Goal: Task Accomplishment & Management: Complete application form

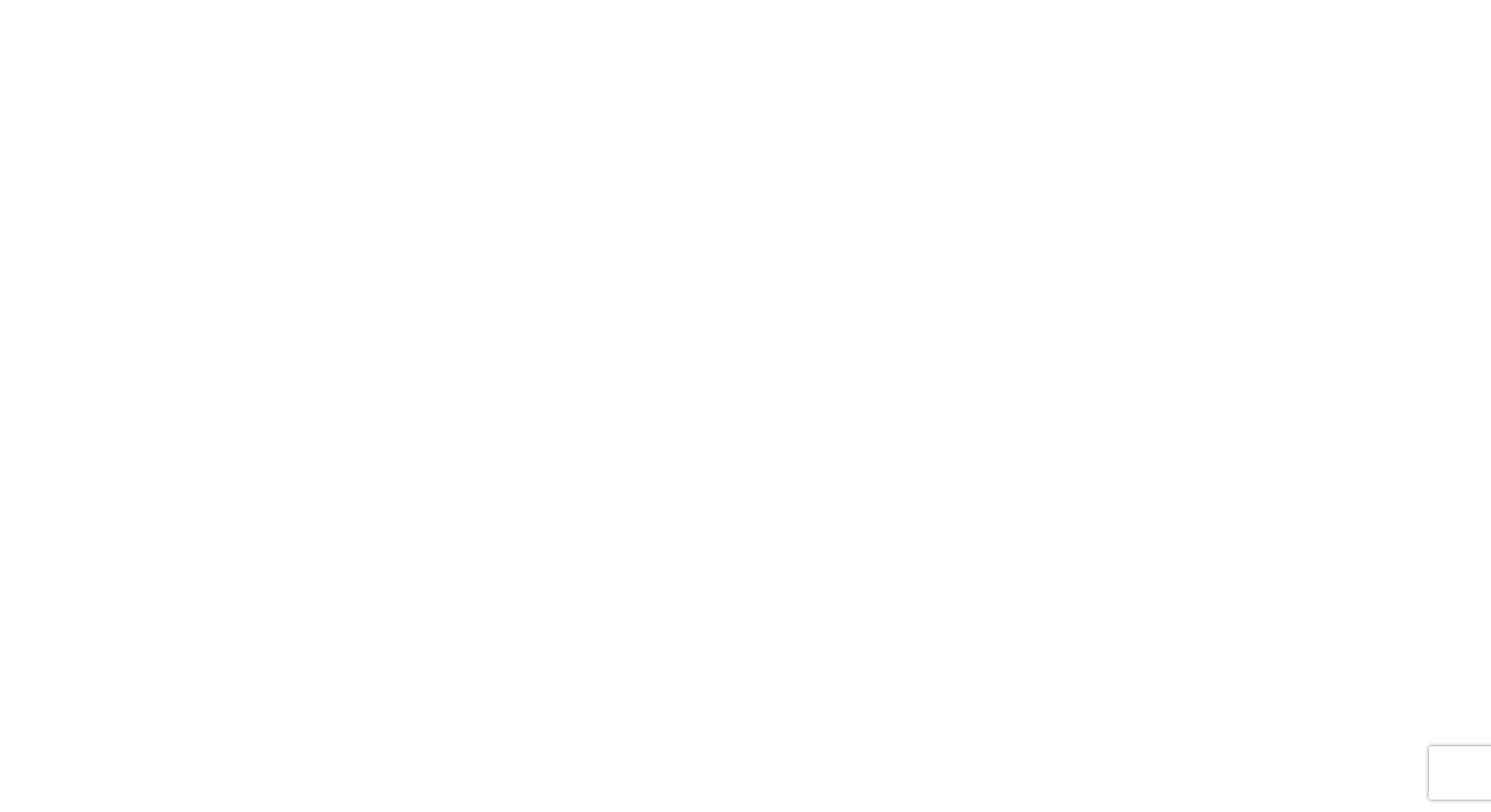
select select "FULL"
select select "LBS"
select select "IN"
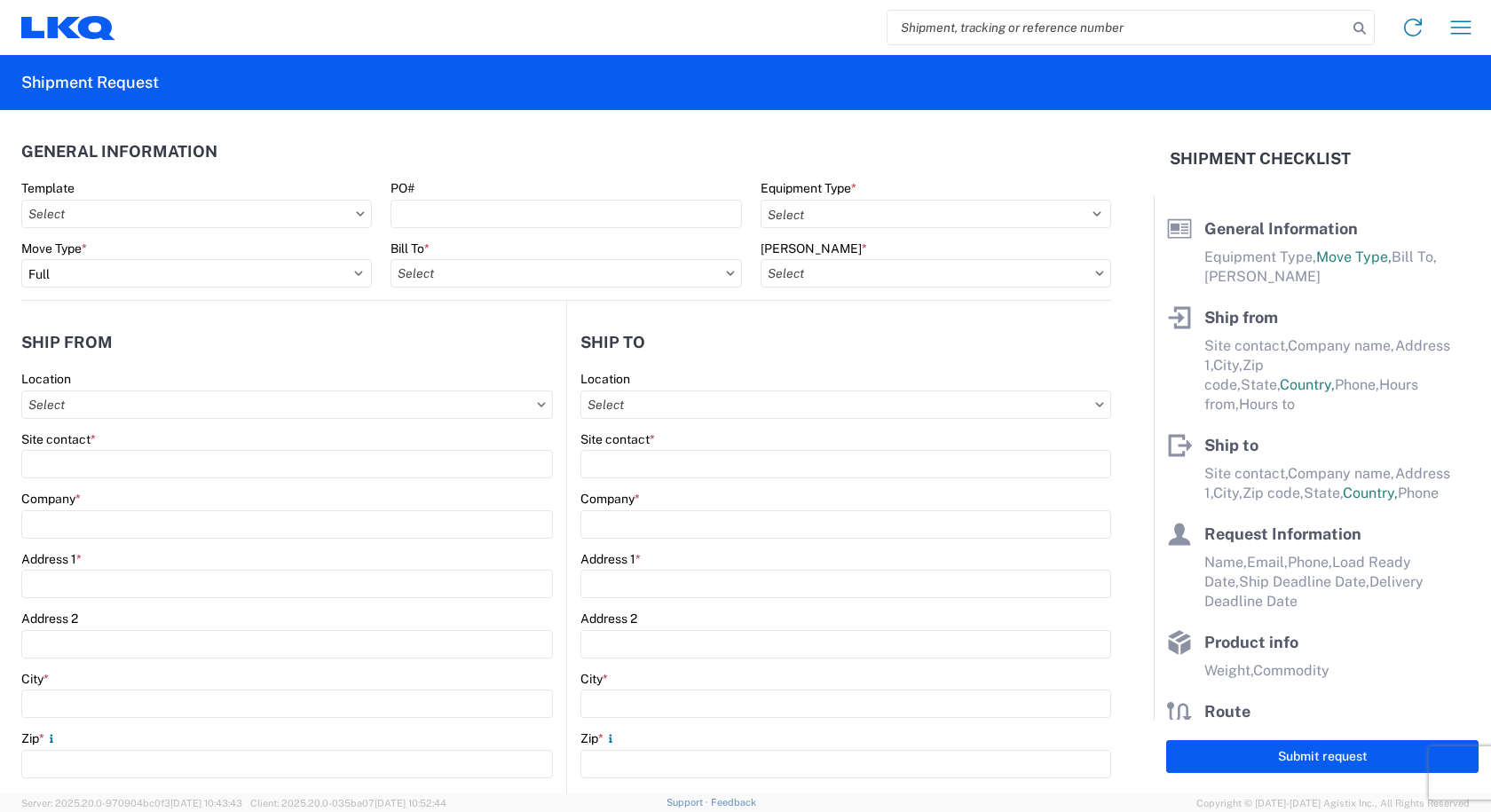
click at [929, 35] on input "search" at bounding box center [1118, 27] width 460 height 34
type input "56509711"
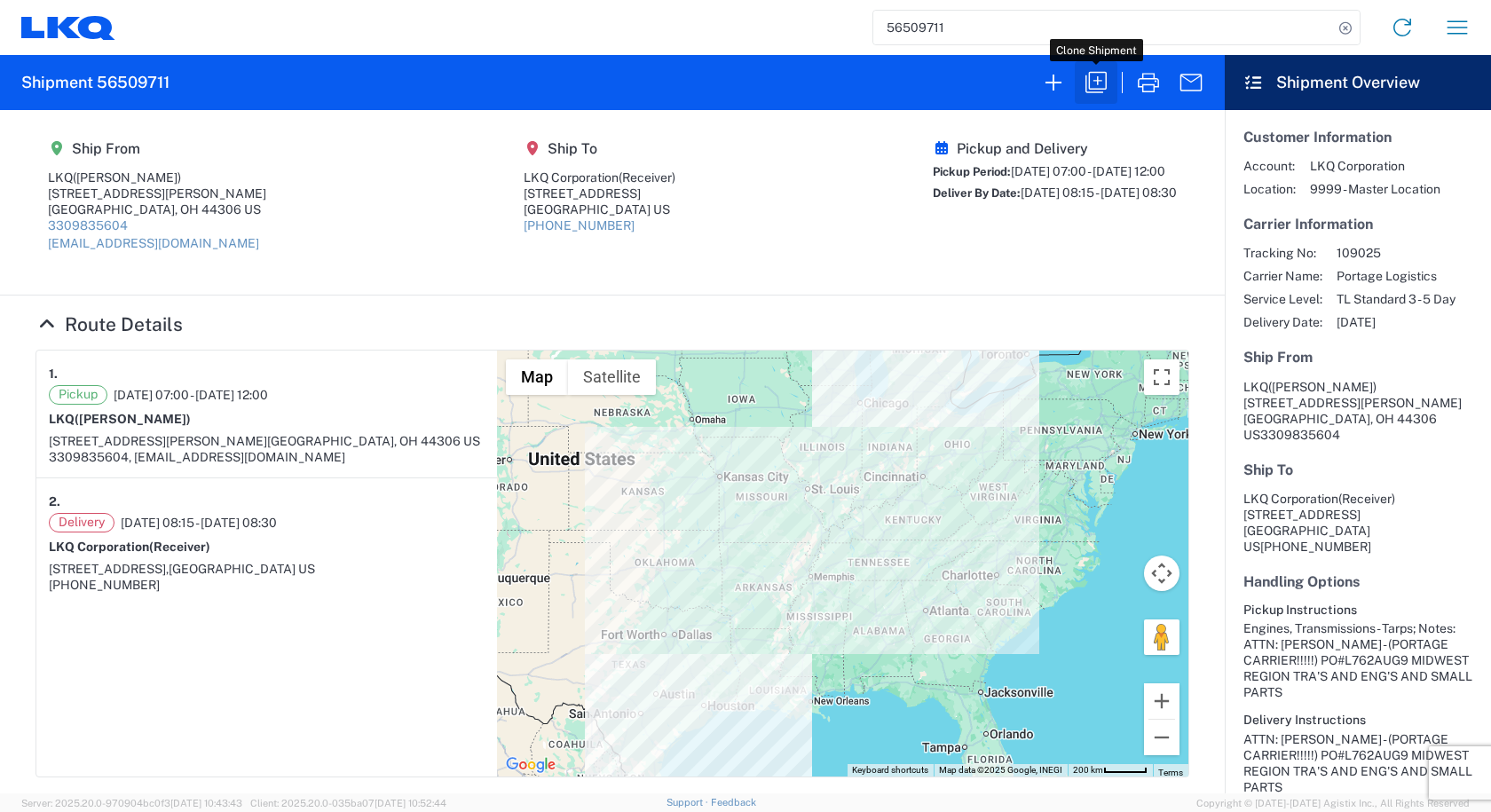
click at [1093, 90] on icon "button" at bounding box center [1096, 83] width 29 height 29
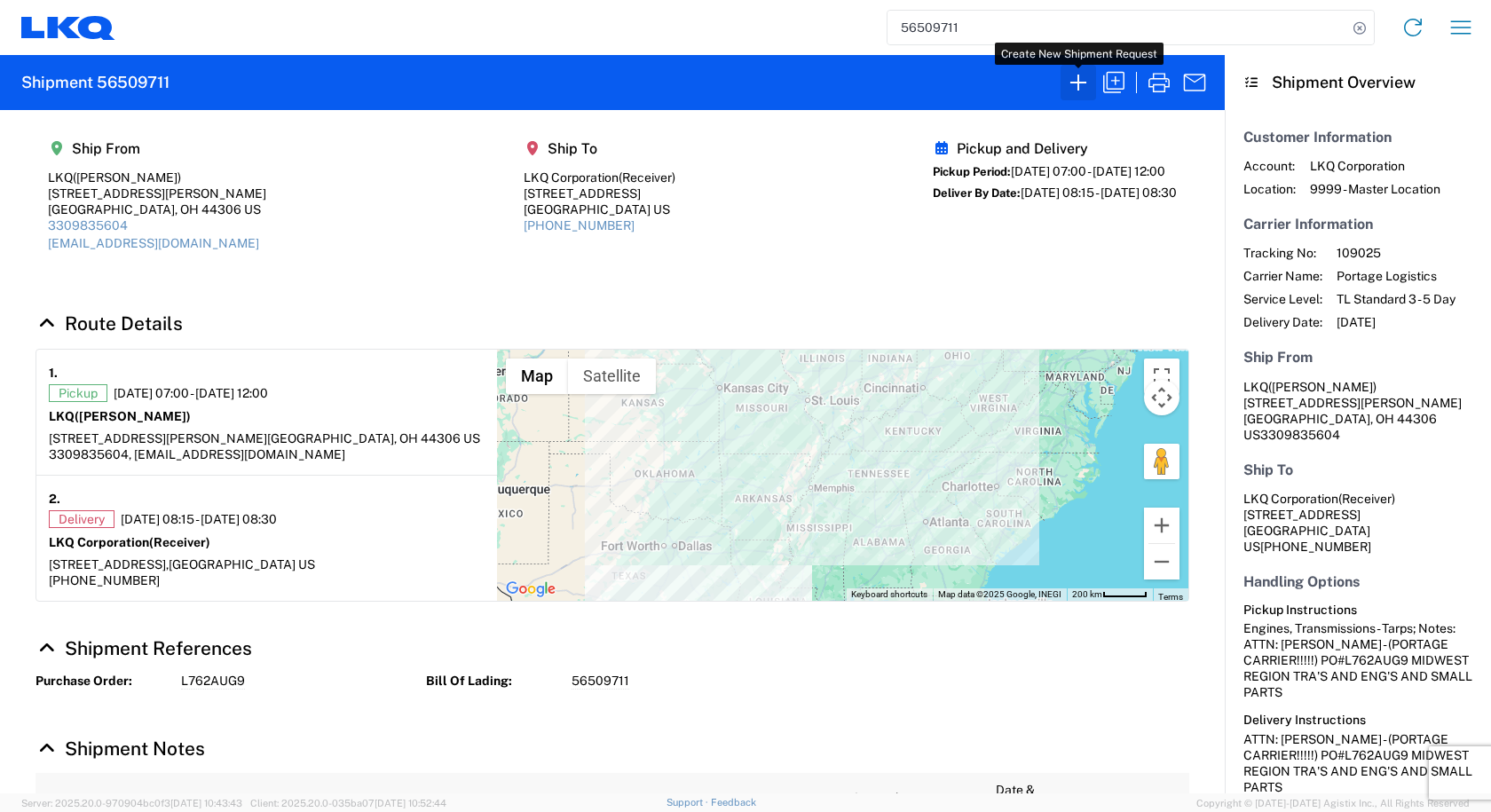
select select "STDV"
select select "FULL"
select select "US"
select select "LBS"
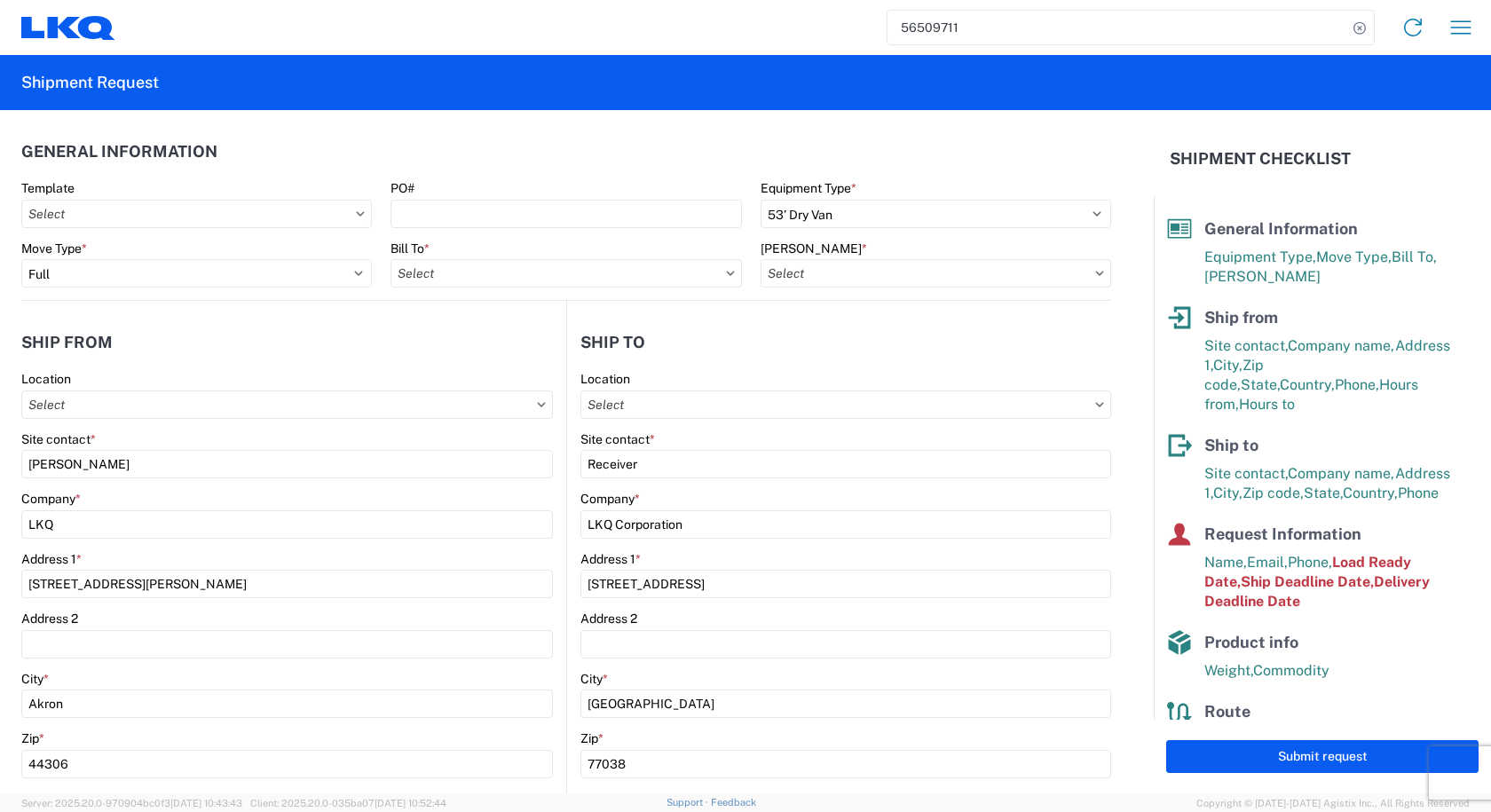
type input "1300 - LKQ [PERSON_NAME] - Akron"
type input "1300-1000-50180-0000 - 1300 Freight In - Salvage"
type input "1300 - LKQ [PERSON_NAME] - Akron"
type input "1760 - LKQ Best Core"
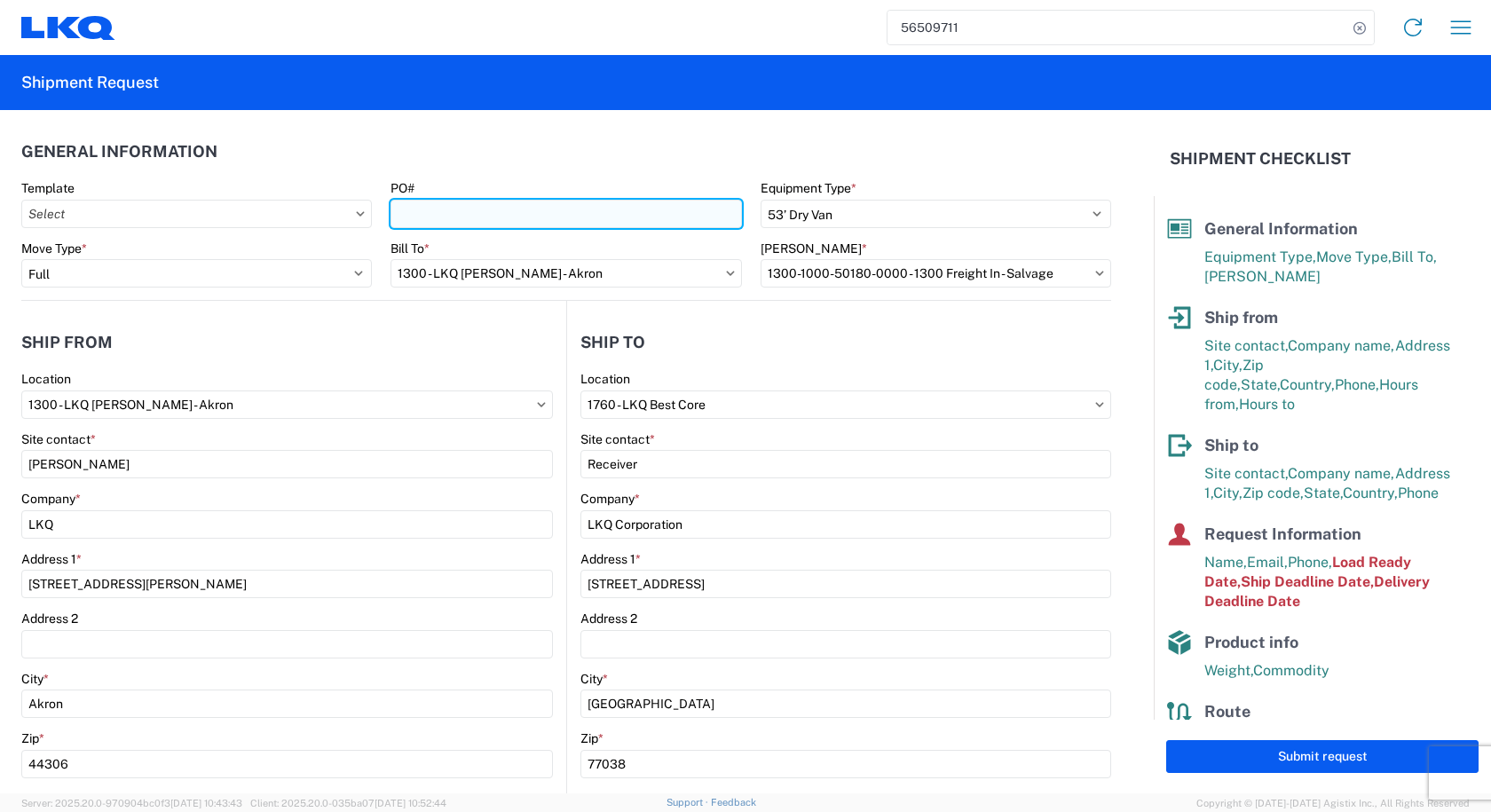
click at [437, 212] on input "PO#" at bounding box center [566, 215] width 350 height 29
paste input "L762SEP-3"
type input "L762SEP-3"
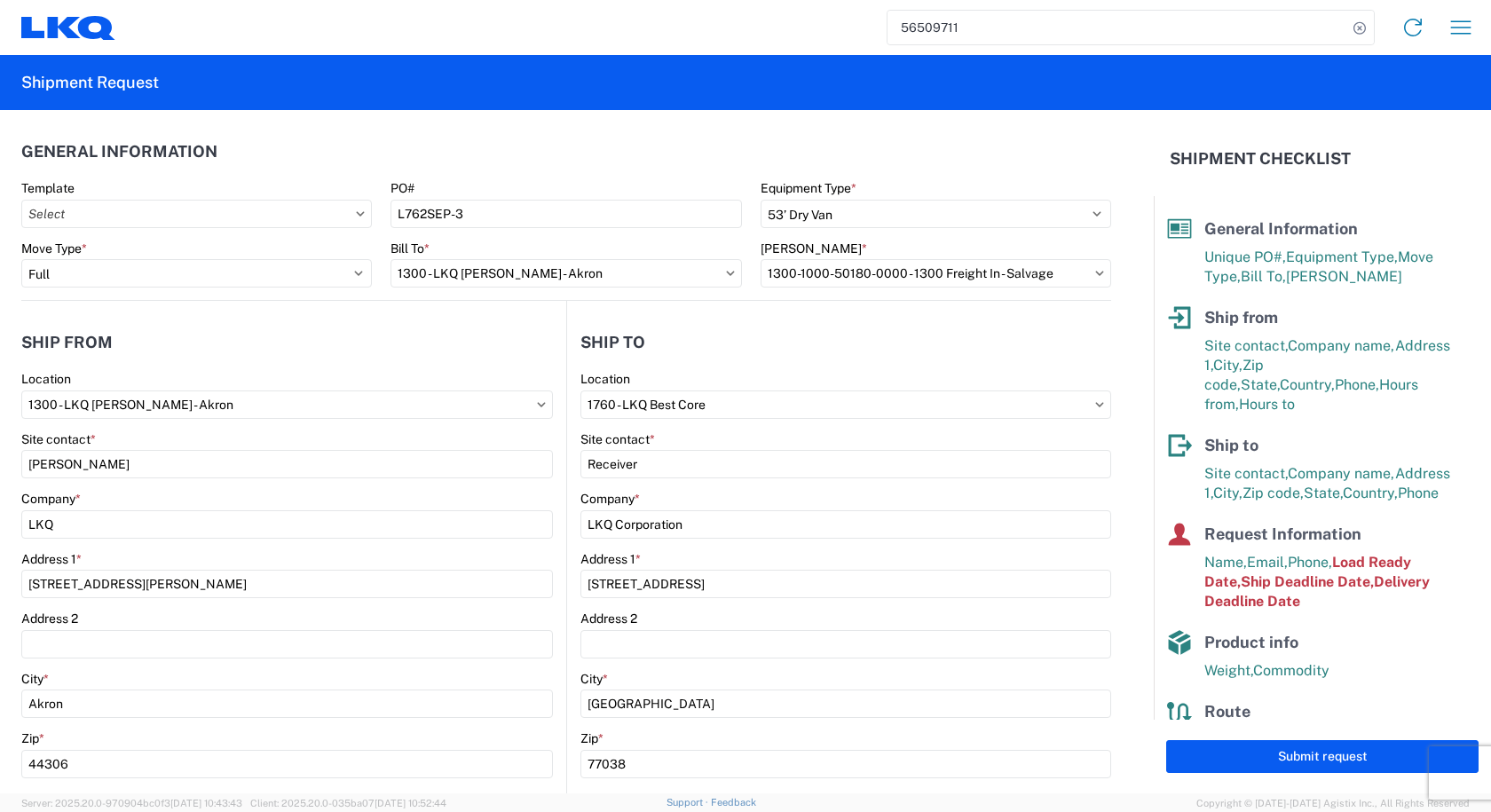
click at [674, 311] on agx-shipment-stop-widget-v2 "Ship to 1760 Location 1760 - LKQ Best Core Site contact * Receiver Company * LK…" at bounding box center [838, 686] width 545 height 771
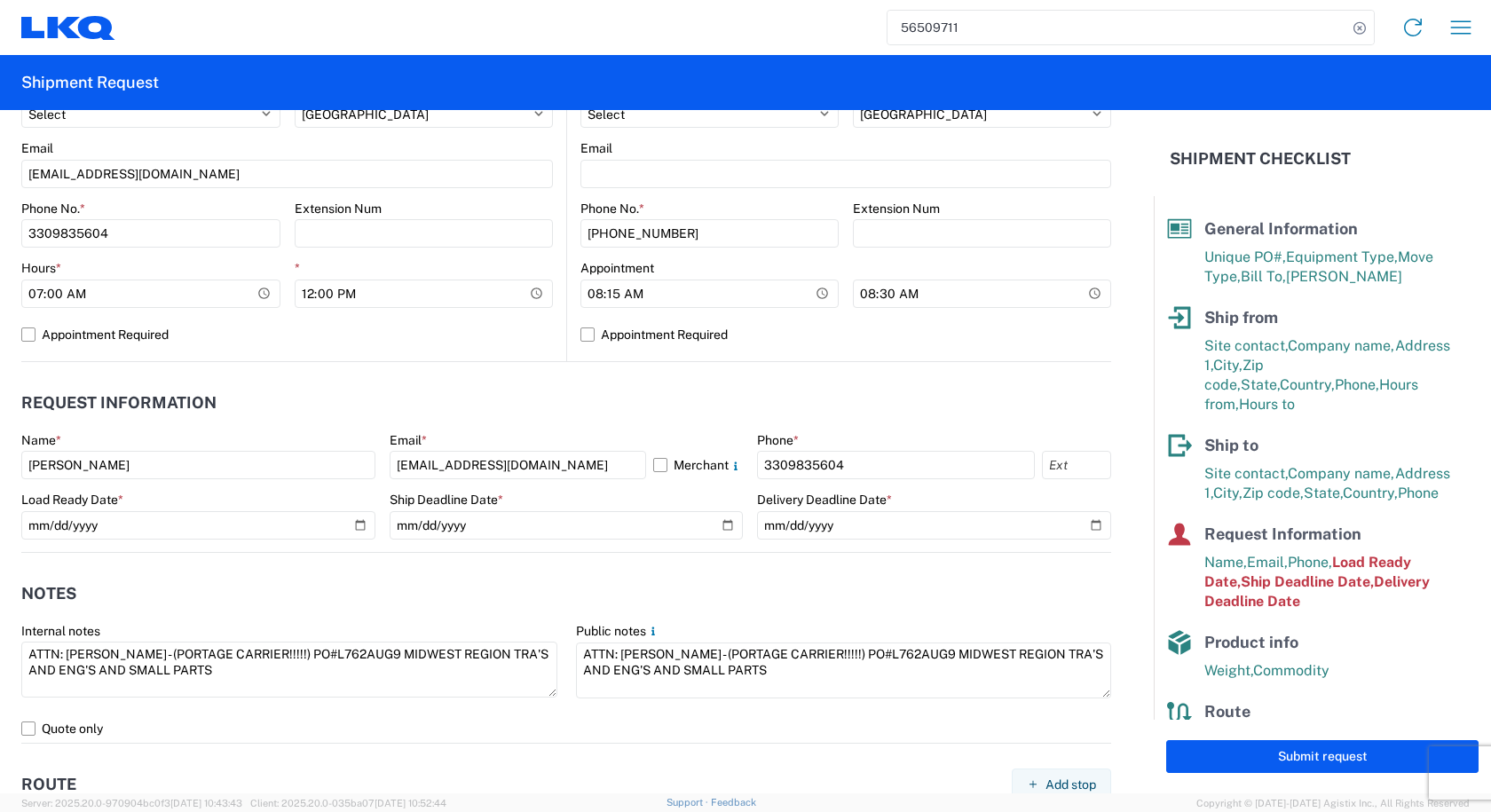
scroll to position [887, 0]
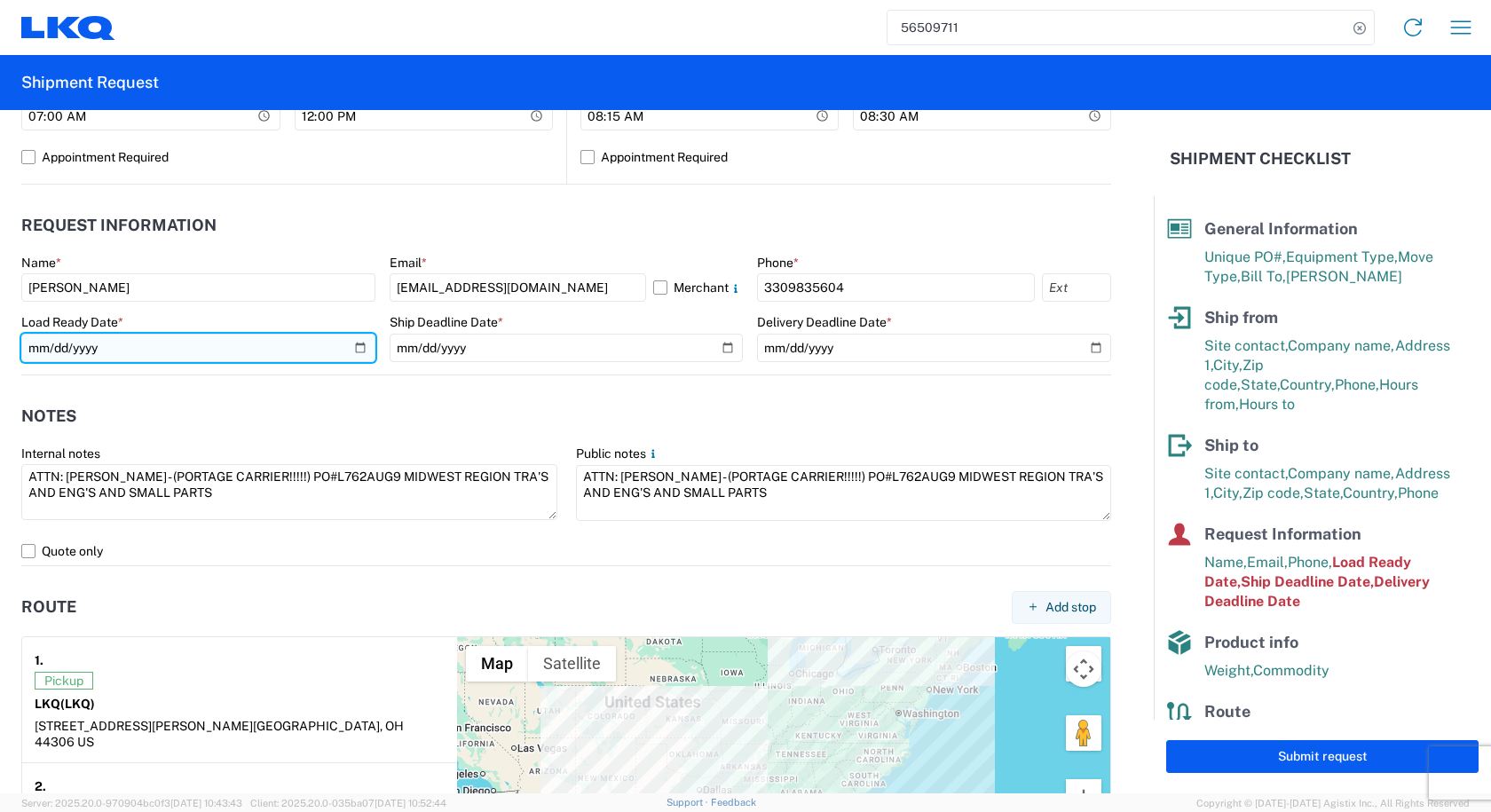
click at [279, 350] on input "[DATE]" at bounding box center [198, 348] width 354 height 29
click at [344, 350] on input "[DATE]" at bounding box center [198, 348] width 354 height 29
click at [347, 349] on input "[DATE]" at bounding box center [198, 348] width 354 height 29
type input "[DATE]"
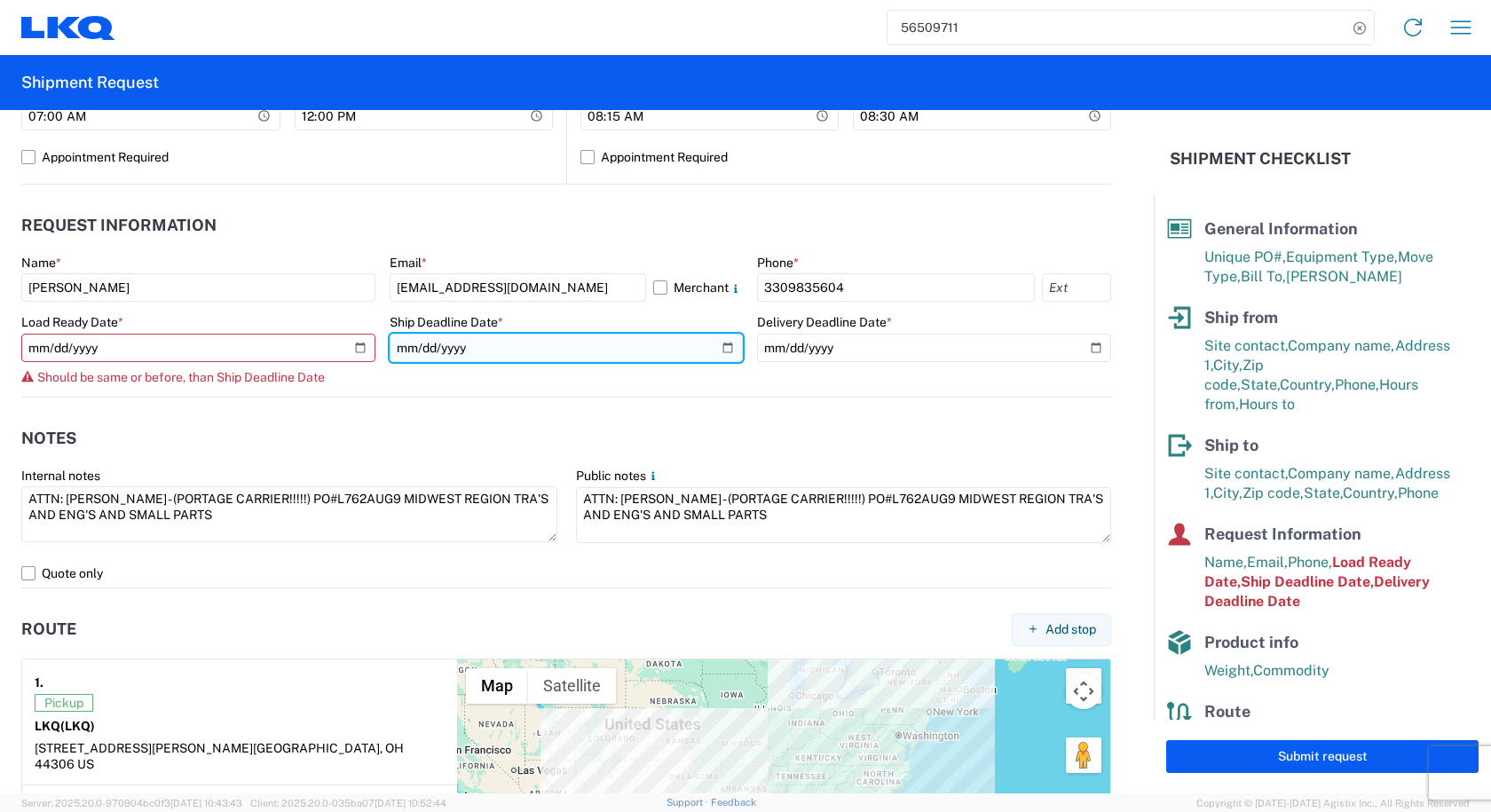
click at [515, 357] on input "[DATE]" at bounding box center [567, 348] width 354 height 29
click at [710, 345] on input "[DATE]" at bounding box center [567, 348] width 354 height 29
click at [724, 350] on input "[DATE]" at bounding box center [567, 348] width 354 height 29
type input "[DATE]"
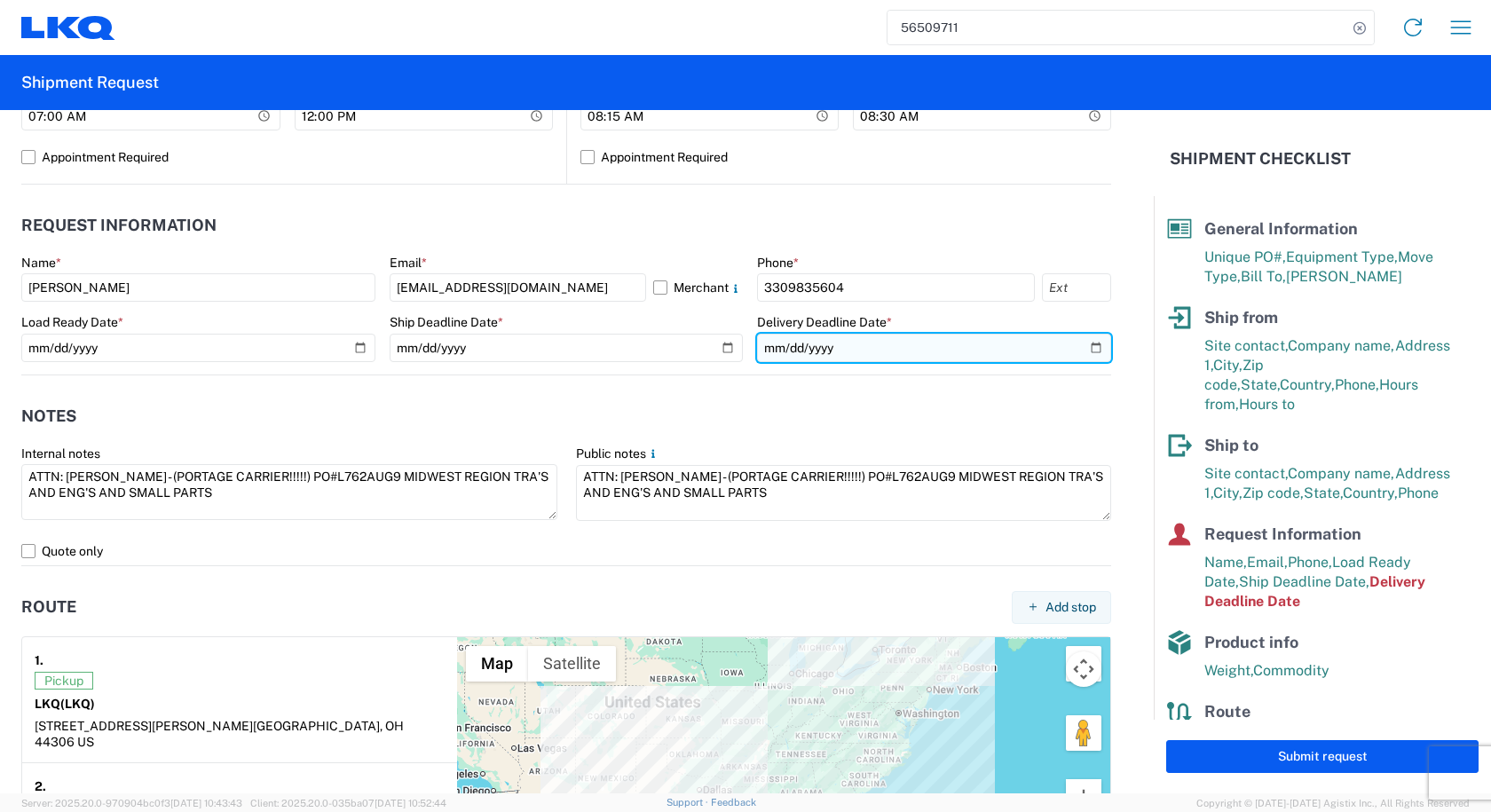
click at [1097, 348] on input "[DATE]" at bounding box center [935, 348] width 354 height 29
click at [1092, 348] on input "[DATE]" at bounding box center [935, 348] width 354 height 29
click at [1080, 352] on input "[DATE]" at bounding box center [935, 348] width 354 height 29
type input "[DATE]"
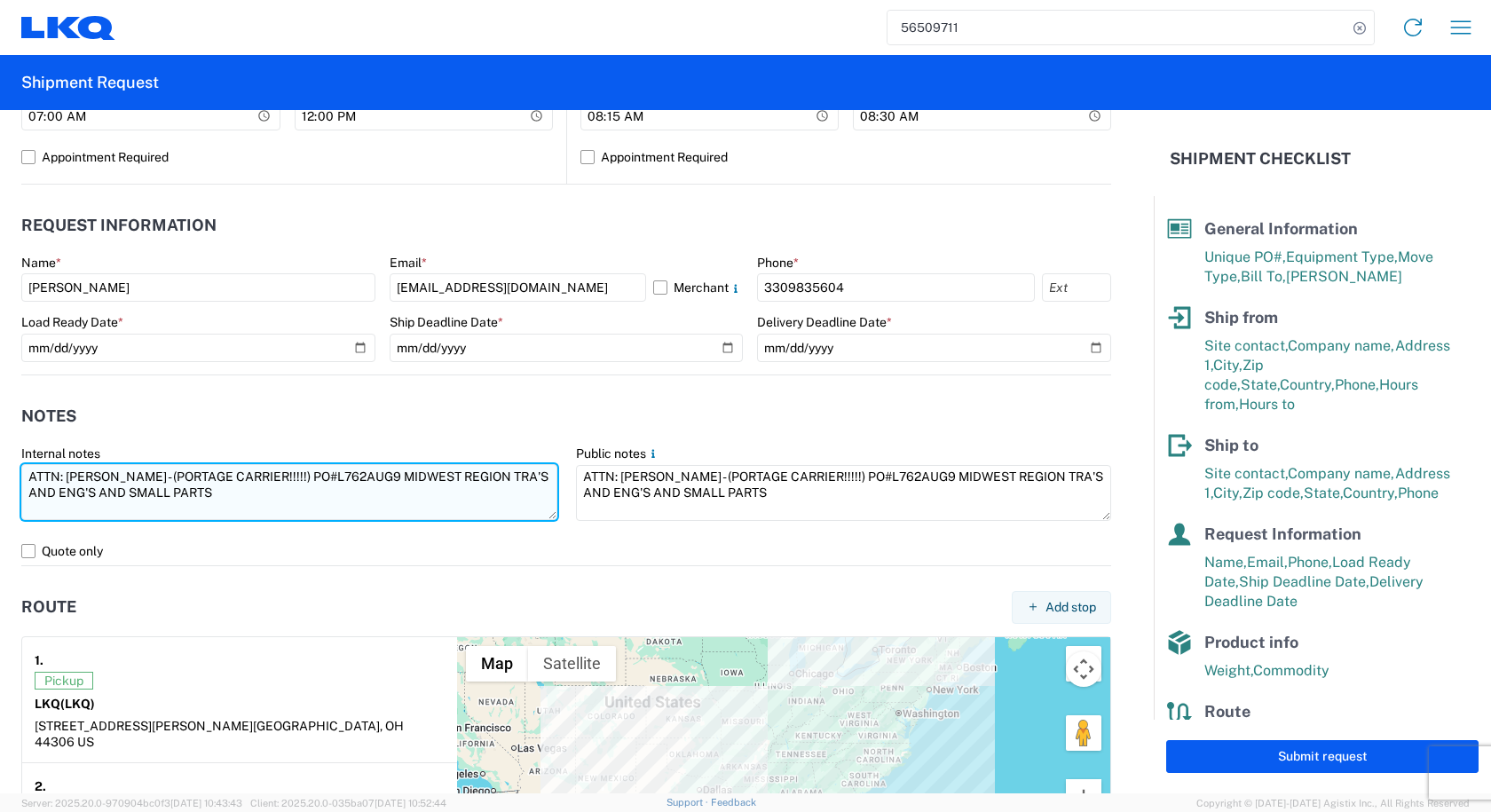
click at [310, 468] on textarea "ATTN: [PERSON_NAME] - (PORTAGE CARRIER!!!!!) PO#L762AUG9 MIDWEST REGION TRA'S A…" at bounding box center [289, 492] width 536 height 56
drag, startPoint x: 389, startPoint y: 477, endPoint x: 329, endPoint y: 483, distance: 60.3
click at [329, 483] on textarea "ATTN: [PERSON_NAME] - (PORTAGE CARRIER!!!!!) PO#L762AUG9 MIDWEST REGION TRA'S A…" at bounding box center [289, 492] width 536 height 56
paste textarea "SEP-3"
drag, startPoint x: 336, startPoint y: 497, endPoint x: 0, endPoint y: 424, distance: 343.8
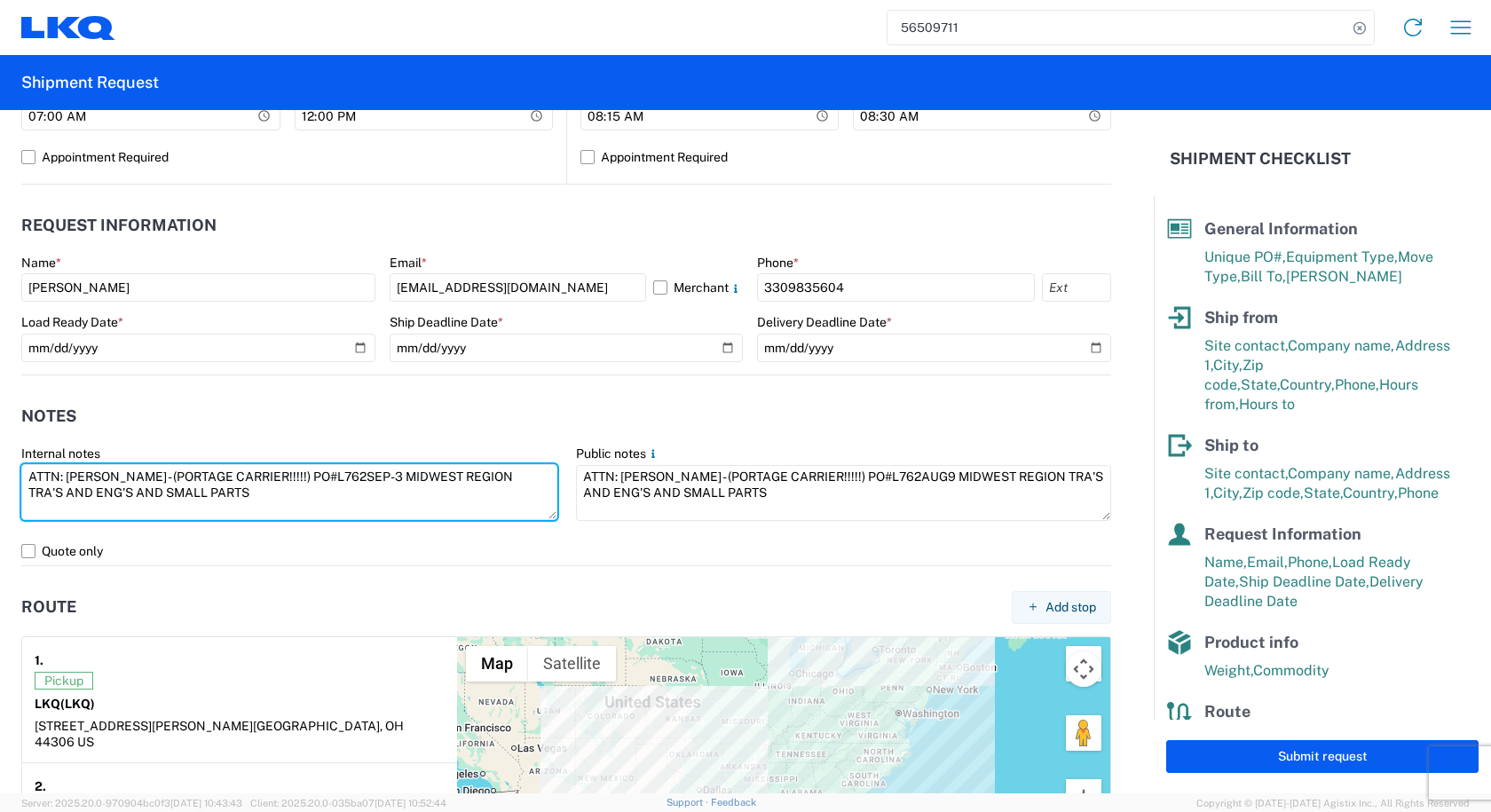
click at [0, 424] on form "General Information Template PO# L762SEP-3 Equipment Type * Select 53’ Dry Van …" at bounding box center [577, 451] width 1154 height 683
type textarea "ATTN: [PERSON_NAME] - (PORTAGE CARRIER!!!!!) PO#L762SEP-3 MIDWEST REGION TRA'S …"
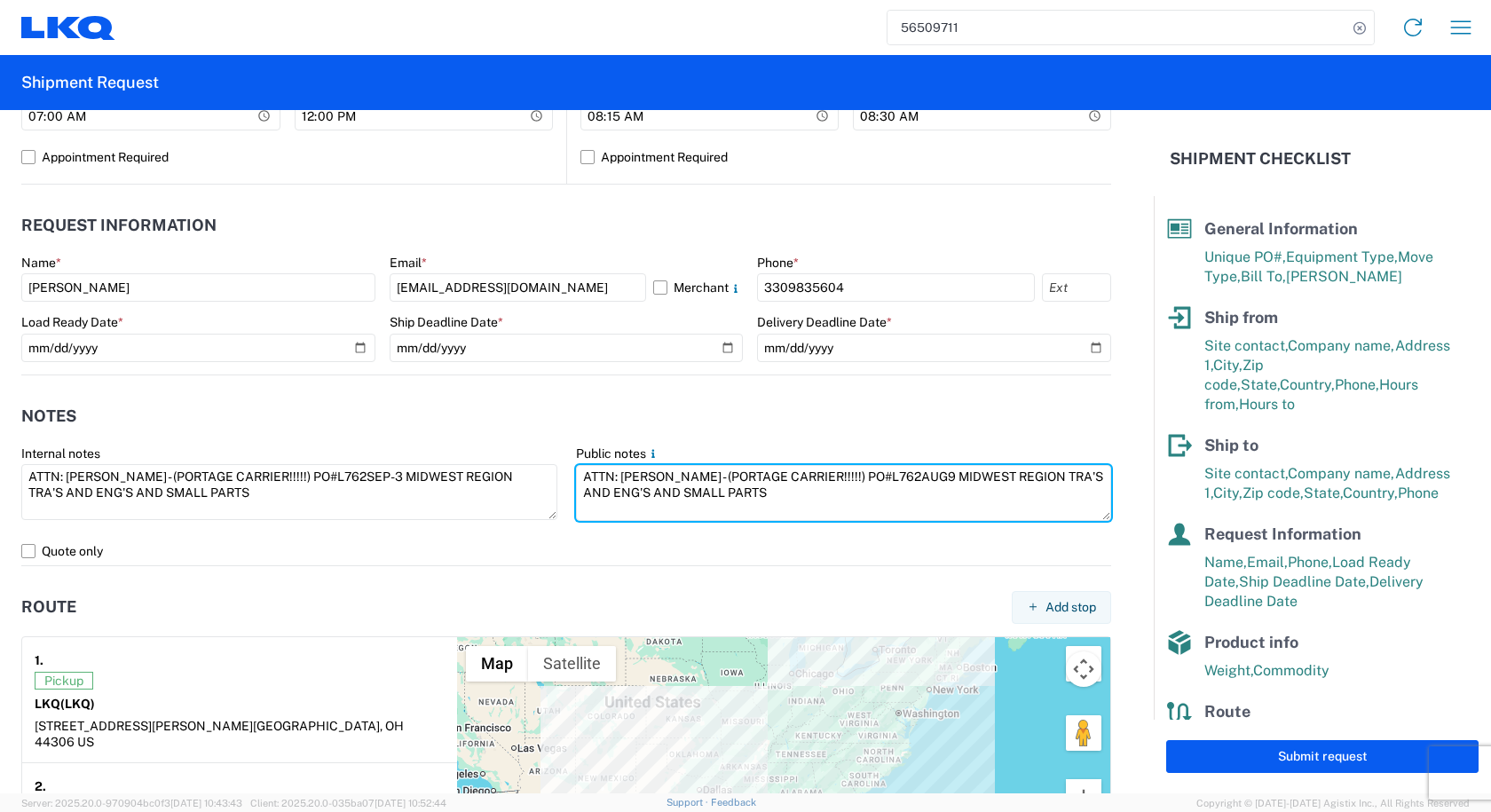
drag, startPoint x: 794, startPoint y: 500, endPoint x: 386, endPoint y: 449, distance: 411.2
click at [386, 449] on div "Internal notes ATTN: [PERSON_NAME] - (PORTAGE CARRIER!!!!!) PO#L762SEP-3 MIDWES…" at bounding box center [567, 491] width 1109 height 91
paste textarea "SEP-3"
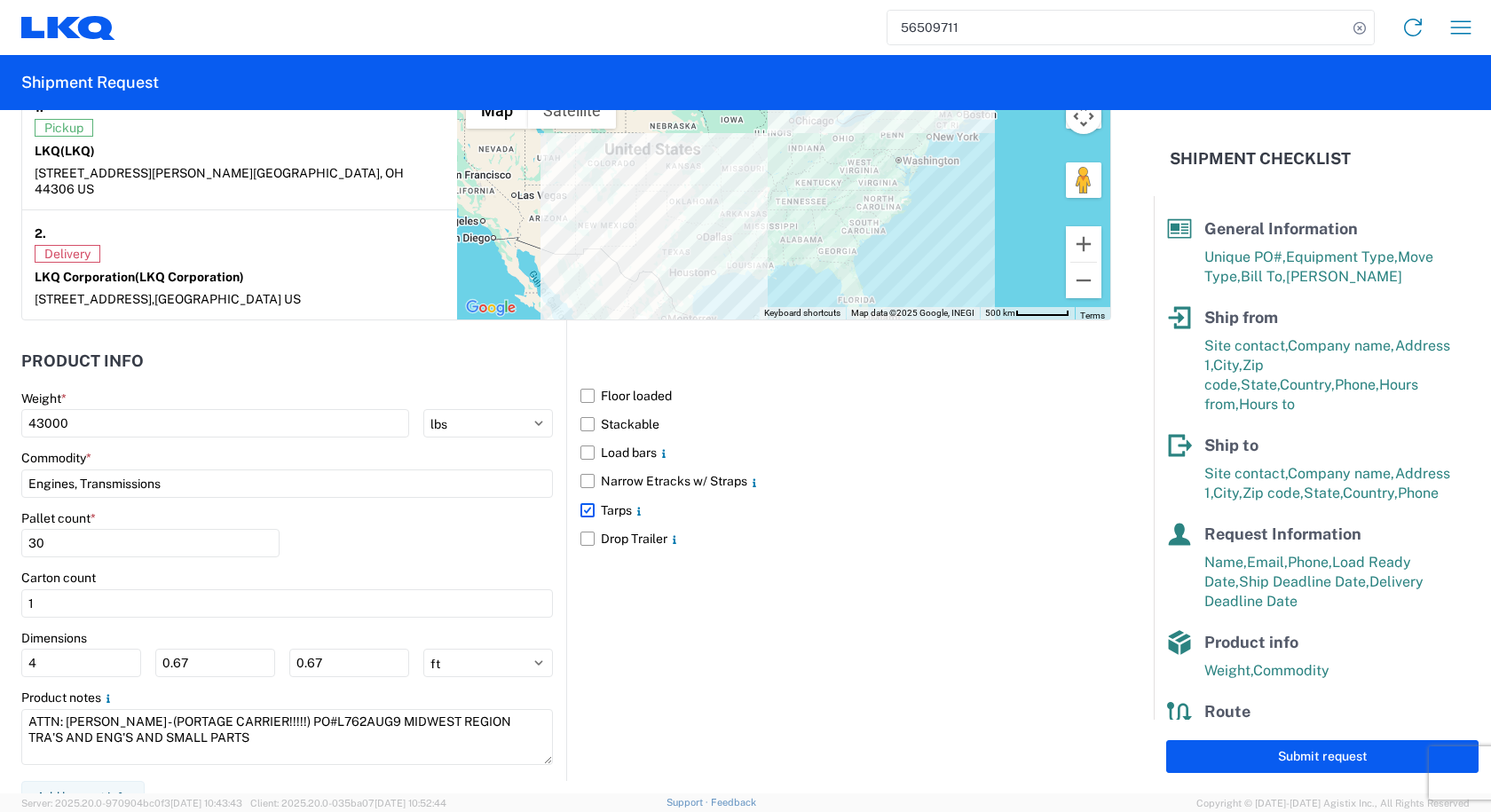
scroll to position [1445, 0]
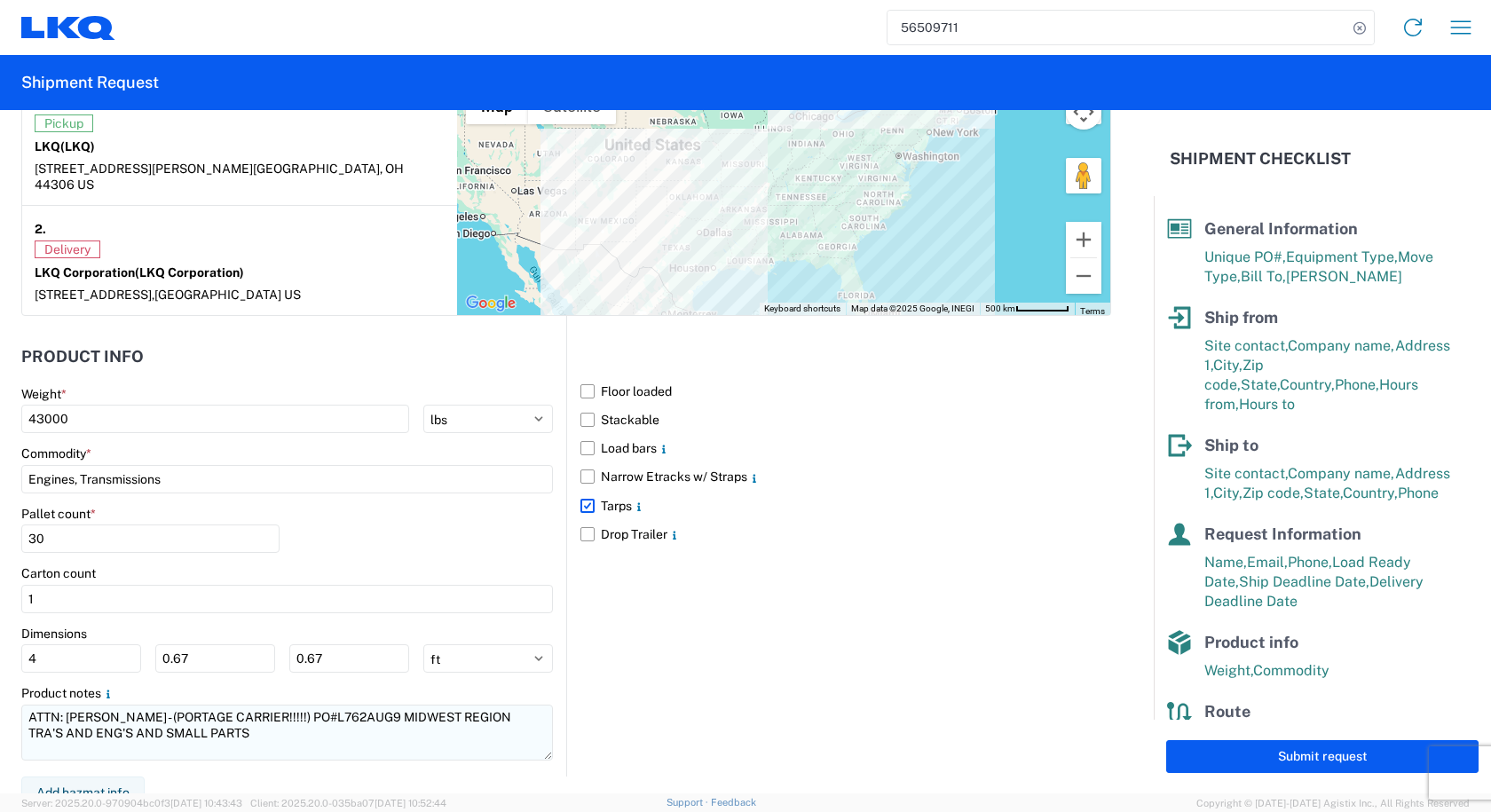
type textarea "ATTN: [PERSON_NAME] - (PORTAGE CARRIER!!!!!) PO#L762SEP-3 MIDWEST REGION TRA'S …"
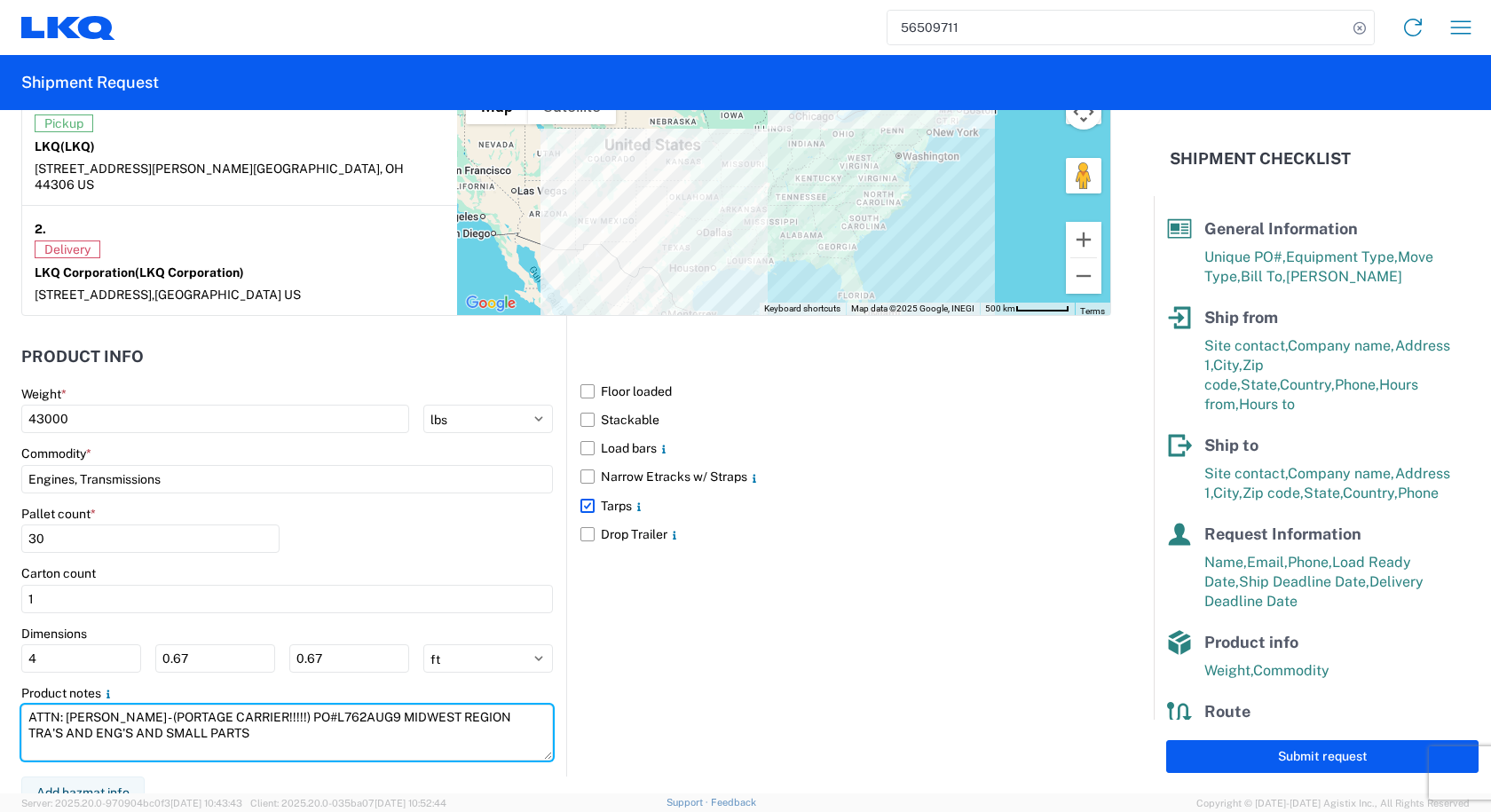
drag, startPoint x: 275, startPoint y: 719, endPoint x: 0, endPoint y: 664, distance: 280.4
click at [0, 664] on form "General Information Template PO# L762SEP-3 Equipment Type * Select 53’ Dry Van …" at bounding box center [577, 451] width 1154 height 683
paste textarea "SEP-3"
type textarea "ATTN: [PERSON_NAME] - (PORTAGE CARRIER!!!!!) PO#L762SEP-3 MIDWEST REGION TRA'S …"
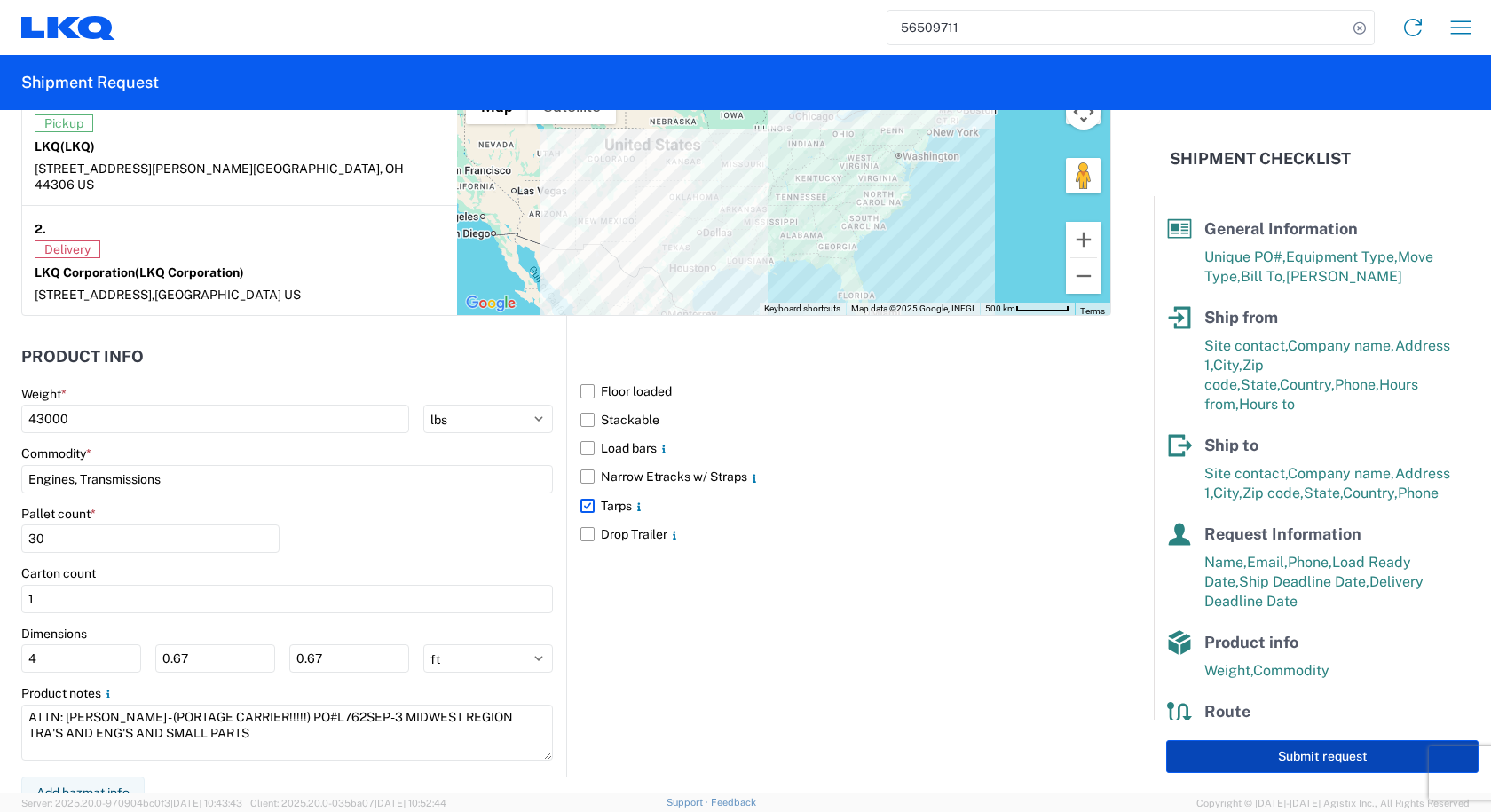
click at [1232, 760] on button "Submit request" at bounding box center [1323, 756] width 313 height 33
